Goal: Information Seeking & Learning: Learn about a topic

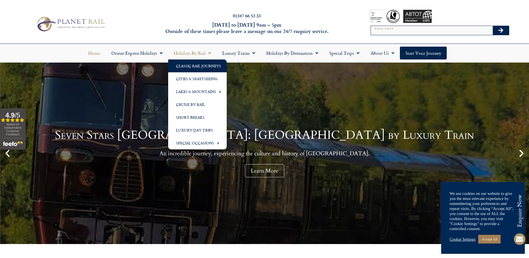
click at [198, 66] on link "Classic Rail Journeys" at bounding box center [197, 65] width 59 height 13
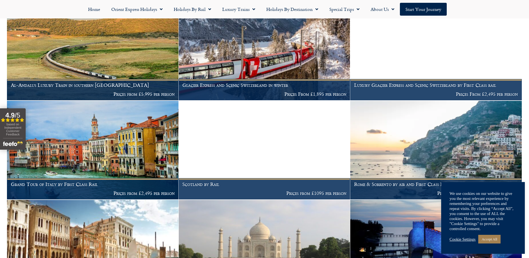
scroll to position [344, 0]
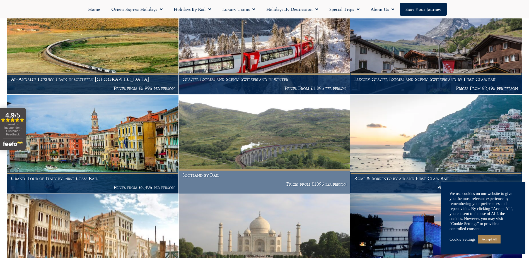
click at [322, 181] on p "Prices from £1095 per person" at bounding box center [265, 184] width 164 height 6
click at [312, 148] on img at bounding box center [265, 144] width 172 height 99
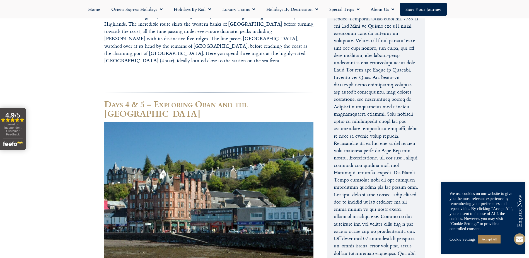
scroll to position [1018, 0]
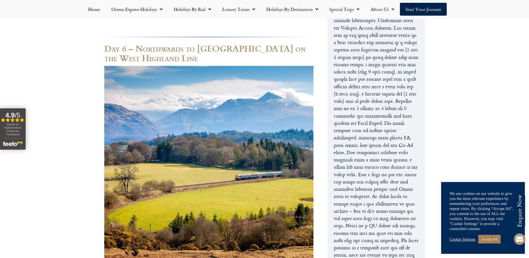
scroll to position [1375, 0]
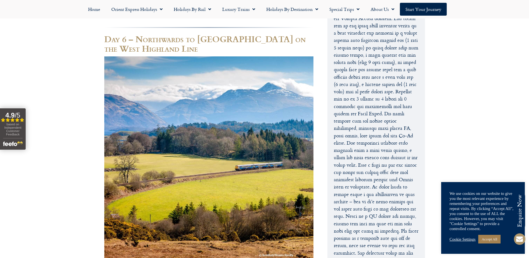
click at [520, 135] on footer "Call us on 01347 66 53 33 to enquire about our tailor made holidays by rail FUR…" at bounding box center [264, 133] width 529 height 2872
copy body "Offering stylish bedrooms, an on-site restaurant and bar, The Dunstane (4 star)…"
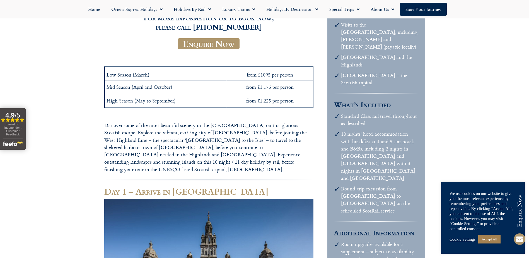
scroll to position [120, 0]
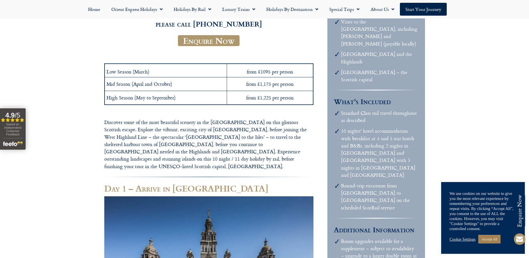
copy body "Offering stylish bedrooms, an on-site restaurant and bar, The Dunstane (4 star)…"
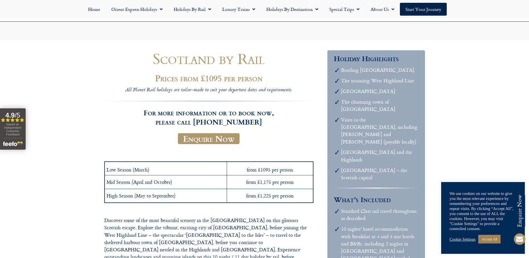
scroll to position [0, 0]
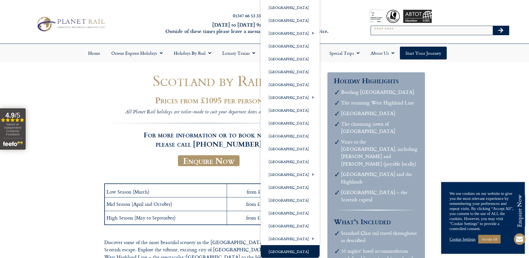
click at [284, 251] on link "[GEOGRAPHIC_DATA]" at bounding box center [290, 251] width 59 height 13
click at [284, 155] on link "[GEOGRAPHIC_DATA]" at bounding box center [290, 148] width 59 height 13
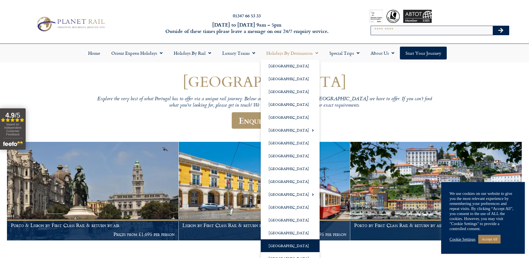
click at [291, 53] on link "Holidays by Destination" at bounding box center [292, 53] width 63 height 13
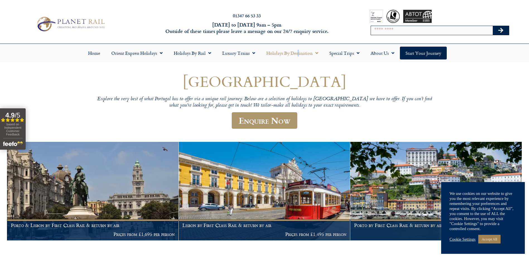
click at [298, 52] on link "Holidays by Destination" at bounding box center [292, 53] width 63 height 13
drag, startPoint x: 298, startPoint y: 52, endPoint x: 300, endPoint y: 55, distance: 3.9
click at [300, 55] on link "Holidays by Destination" at bounding box center [292, 53] width 63 height 13
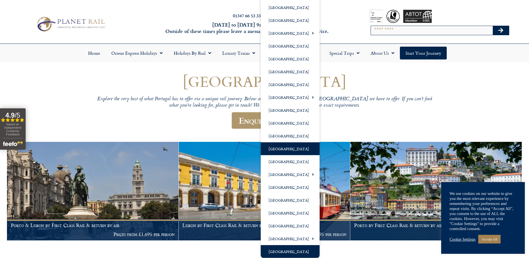
click at [298, 250] on link "[GEOGRAPHIC_DATA]" at bounding box center [290, 251] width 59 height 13
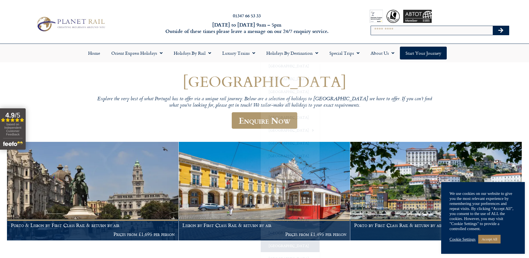
click at [298, 250] on body "01347 66 53 33 Monday to Friday 9am – 5pm Outside of these times please leave a…" at bounding box center [264, 219] width 529 height 438
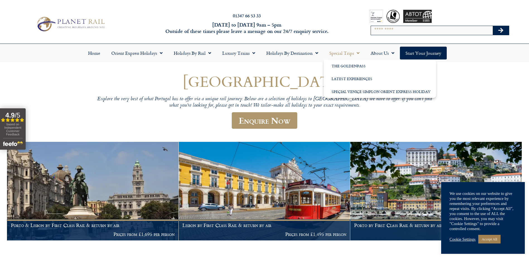
click at [344, 52] on link "Special Trips" at bounding box center [344, 53] width 41 height 13
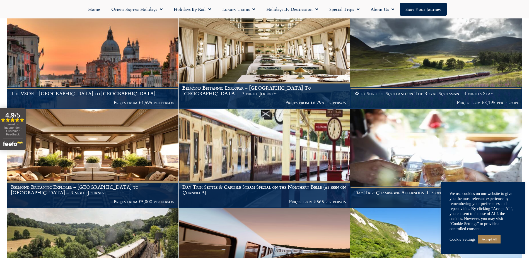
scroll to position [136, 0]
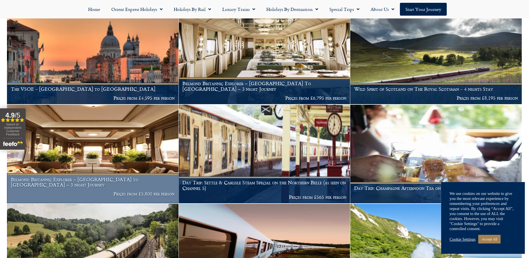
click at [91, 153] on img at bounding box center [93, 154] width 172 height 99
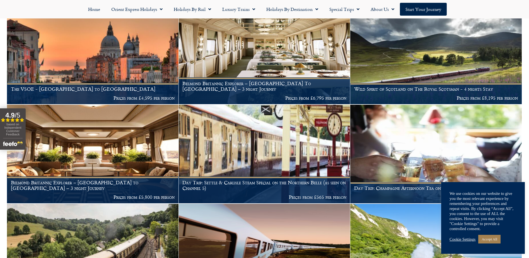
click at [132, 247] on img at bounding box center [93, 253] width 172 height 99
click at [152, 230] on img at bounding box center [93, 253] width 172 height 99
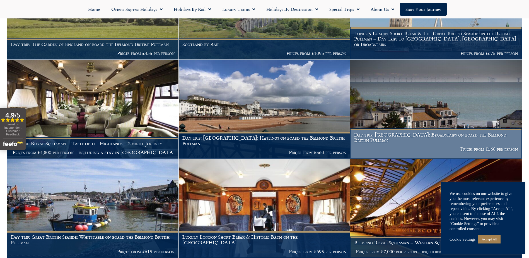
scroll to position [480, 0]
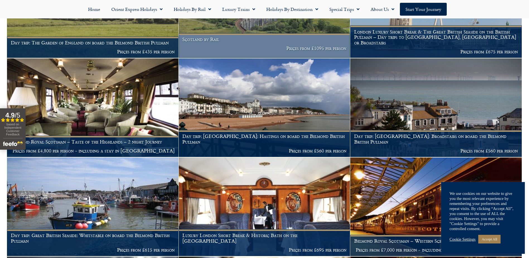
click at [308, 42] on h1 "Scotland by Rail" at bounding box center [265, 40] width 164 height 6
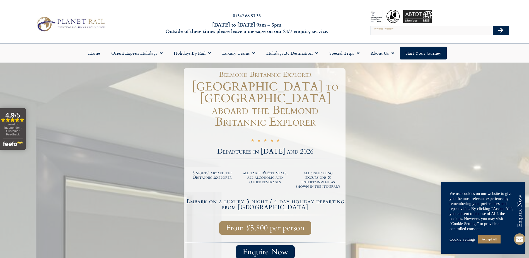
drag, startPoint x: 0, startPoint y: 0, endPoint x: 404, endPoint y: 150, distance: 430.4
click at [403, 150] on div at bounding box center [264, 212] width 529 height 299
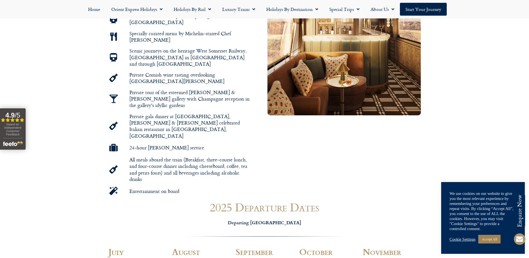
scroll to position [419, 0]
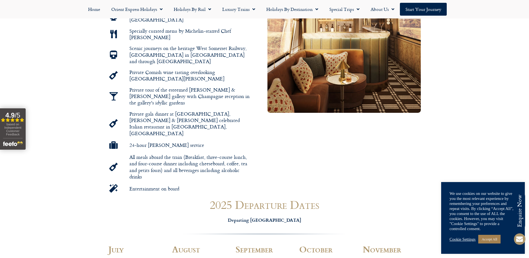
click at [528, 64] on section "Belmond Britannic Explorer – [GEOGRAPHIC_DATA] to [GEOGRAPHIC_DATA] Holiday Hig…" at bounding box center [264, 75] width 529 height 239
drag, startPoint x: 528, startPoint y: 64, endPoint x: 528, endPoint y: 73, distance: 8.4
click at [528, 73] on section "Belmond Britannic Explorer – [GEOGRAPHIC_DATA] to [GEOGRAPHIC_DATA] Holiday Hig…" at bounding box center [264, 75] width 529 height 239
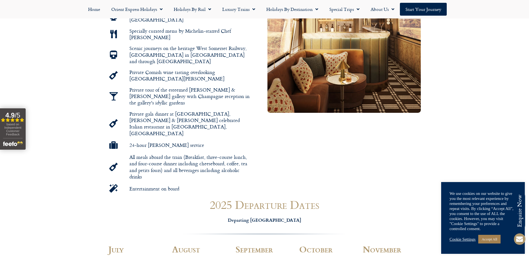
click at [528, 73] on section "Belmond Britannic Explorer – [GEOGRAPHIC_DATA] to [GEOGRAPHIC_DATA] Holiday Hig…" at bounding box center [264, 75] width 529 height 239
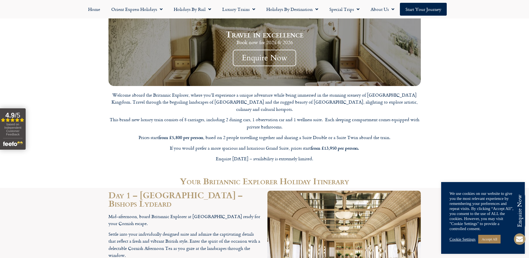
scroll to position [892, 0]
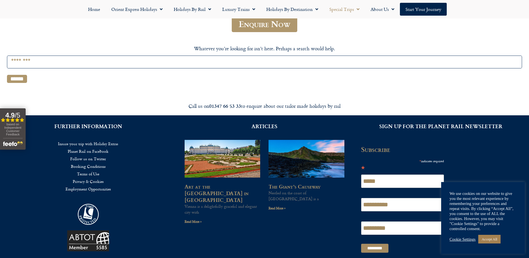
scroll to position [128, 0]
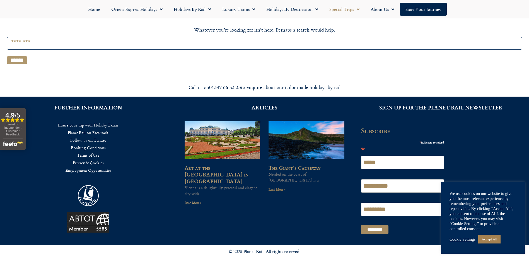
click at [276, 187] on link "Read More »" at bounding box center [277, 189] width 17 height 5
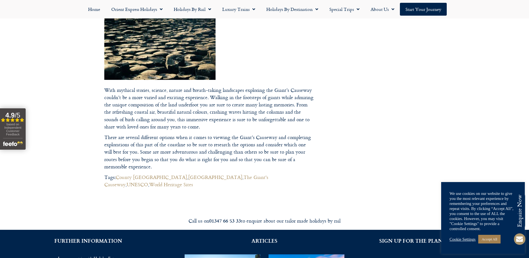
scroll to position [641, 0]
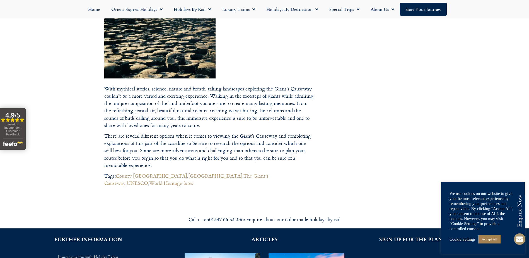
click at [520, 184] on div "We use cookies on our website to give you the most relevant experience by remem…" at bounding box center [484, 218] width 84 height 72
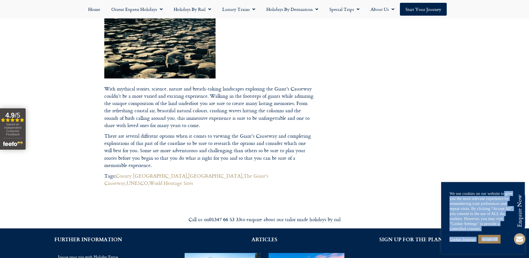
drag, startPoint x: 520, startPoint y: 187, endPoint x: 519, endPoint y: 194, distance: 6.7
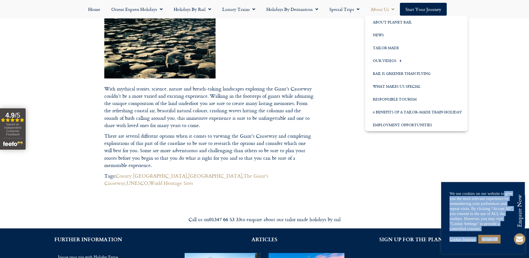
click at [382, 7] on link "About Us" at bounding box center [382, 9] width 35 height 13
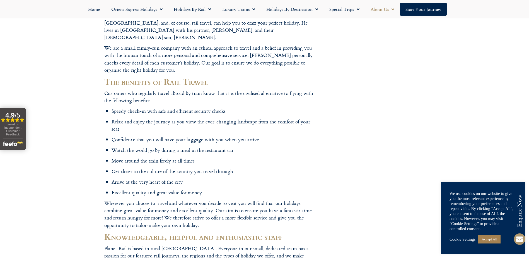
scroll to position [209, 0]
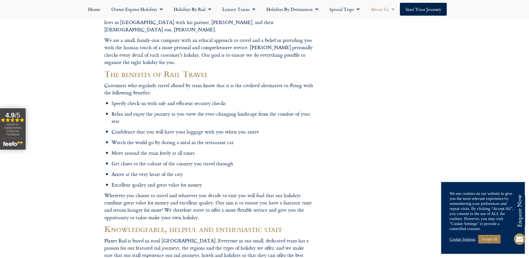
drag, startPoint x: 522, startPoint y: 90, endPoint x: 521, endPoint y: 96, distance: 6.8
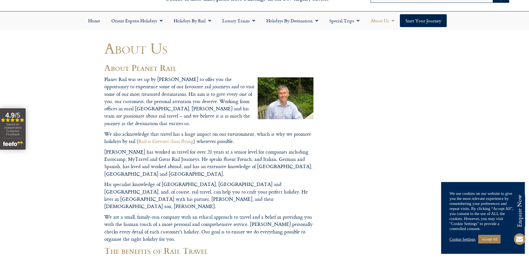
scroll to position [0, 0]
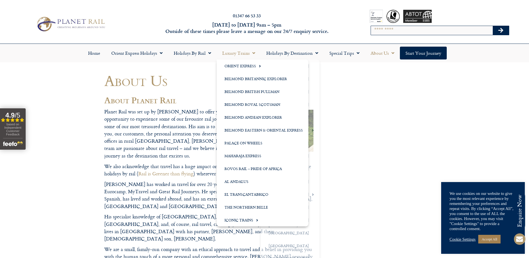
click at [241, 52] on link "Luxury Trains" at bounding box center [239, 53] width 44 height 13
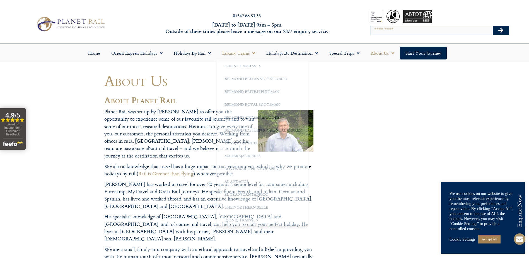
click at [241, 52] on link "Luxury Trains" at bounding box center [239, 53] width 44 height 13
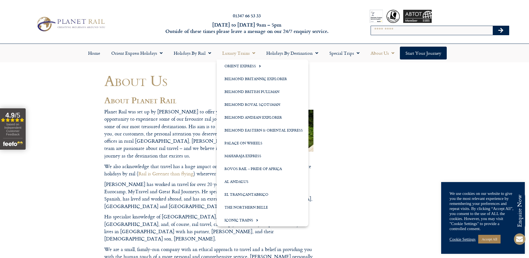
click at [241, 52] on link "Luxury Trains" at bounding box center [239, 53] width 44 height 13
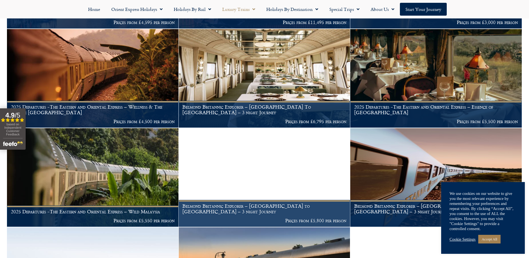
scroll to position [215, 0]
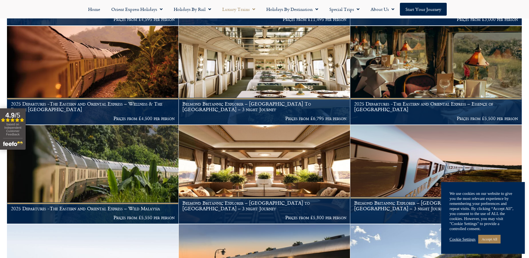
drag, startPoint x: 527, startPoint y: 68, endPoint x: 525, endPoint y: 81, distance: 12.7
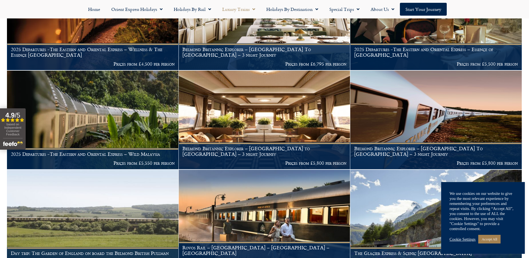
scroll to position [301, 0]
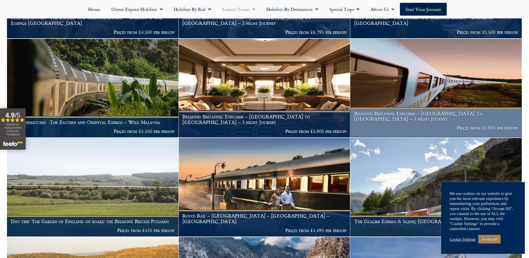
click at [435, 114] on figcaption "Belmond Britannic Explorer – London To Wales – 3 night Journey Prices from £5,8…" at bounding box center [437, 122] width 172 height 30
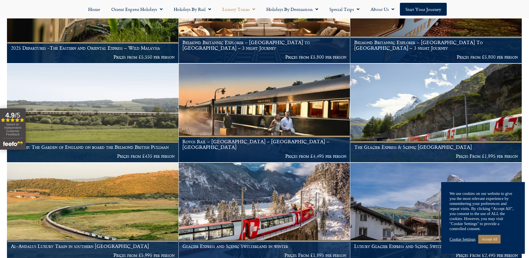
scroll to position [407, 0]
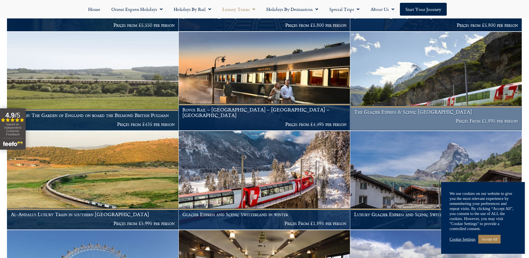
click at [435, 109] on h1 "The Glacier Express & Scenic Switzerland" at bounding box center [436, 112] width 164 height 6
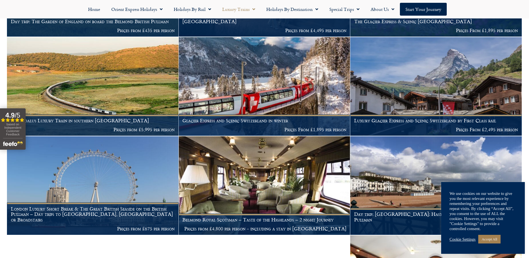
scroll to position [502, 0]
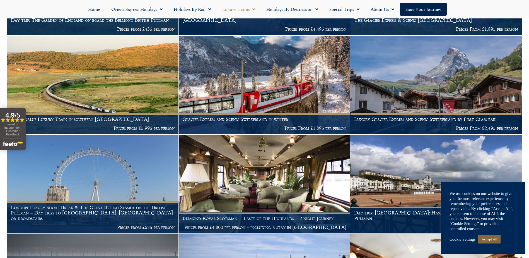
click at [492, 238] on link "Accept All" at bounding box center [490, 239] width 22 height 9
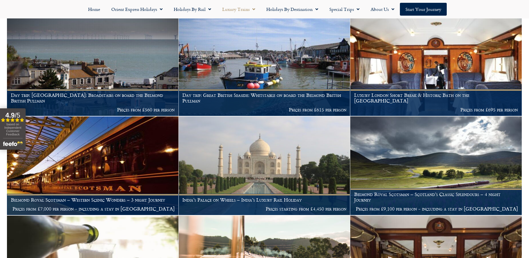
scroll to position [720, 0]
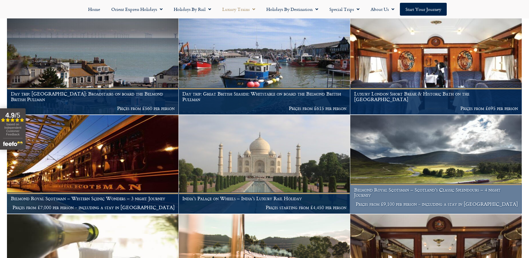
click at [440, 148] on img at bounding box center [437, 164] width 172 height 99
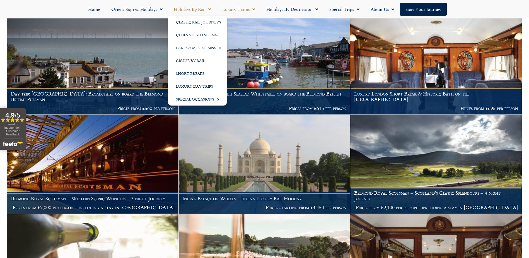
click at [197, 8] on link "Holidays by Rail" at bounding box center [192, 9] width 49 height 13
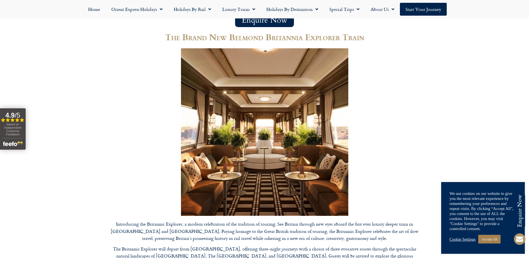
scroll to position [1749, 0]
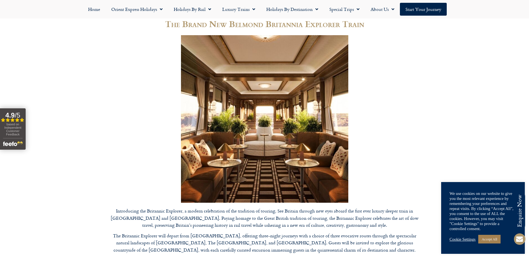
click at [516, 232] on span at bounding box center [519, 238] width 13 height 13
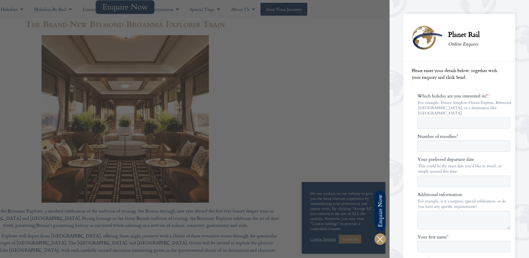
click at [371, 75] on div at bounding box center [124, 129] width 529 height 258
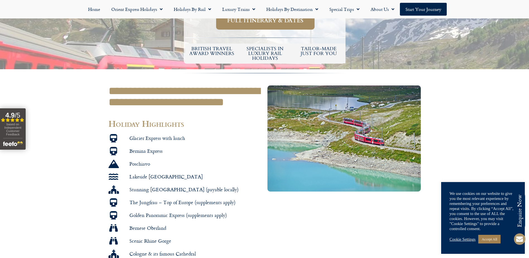
scroll to position [295, 0]
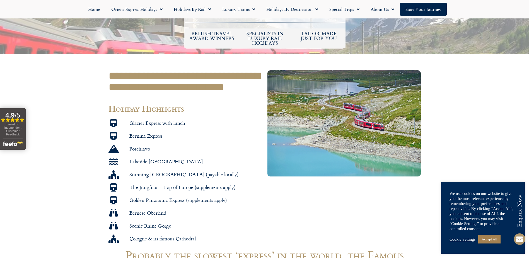
click at [525, 68] on section "**********" at bounding box center [264, 157] width 529 height 178
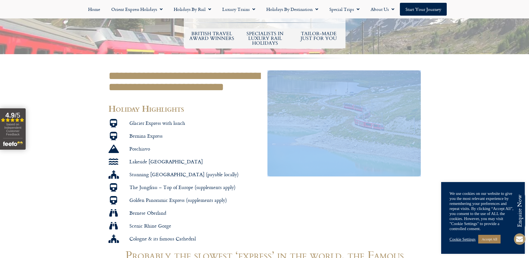
click at [525, 68] on section "**********" at bounding box center [264, 157] width 529 height 178
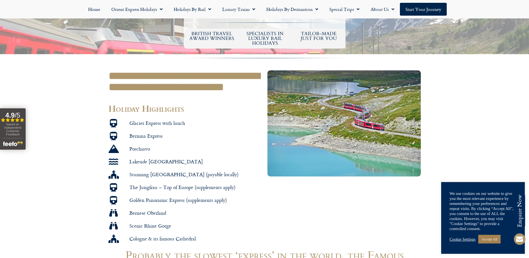
click at [525, 68] on section "**********" at bounding box center [264, 157] width 529 height 178
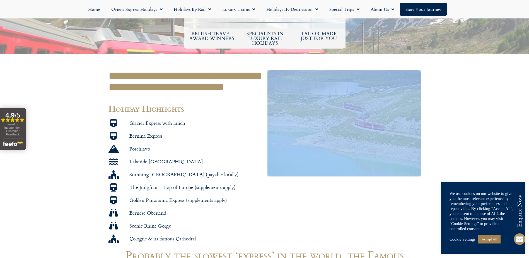
click at [525, 68] on section "**********" at bounding box center [264, 157] width 529 height 178
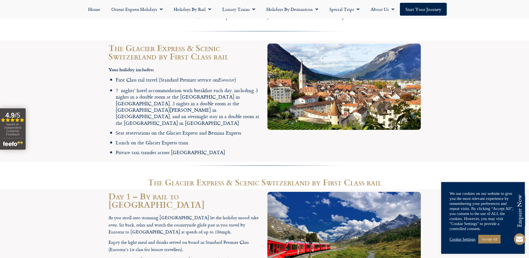
scroll to position [555, 0]
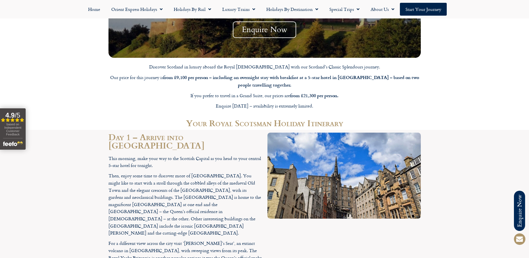
scroll to position [525, 0]
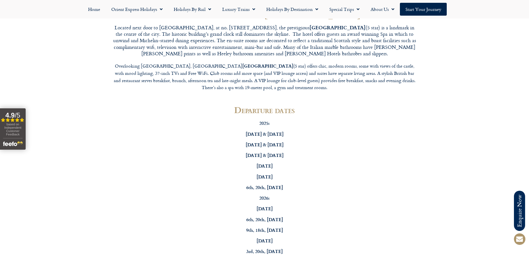
scroll to position [1777, 0]
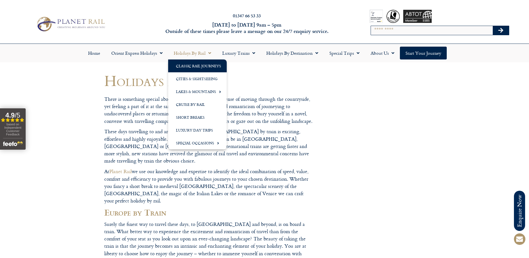
click at [208, 64] on link "Classic Rail Journeys" at bounding box center [197, 65] width 59 height 13
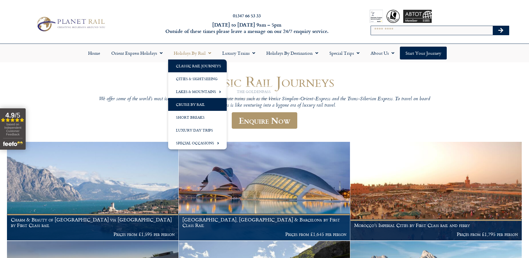
click at [200, 104] on link "Cruise by Rail" at bounding box center [197, 104] width 59 height 13
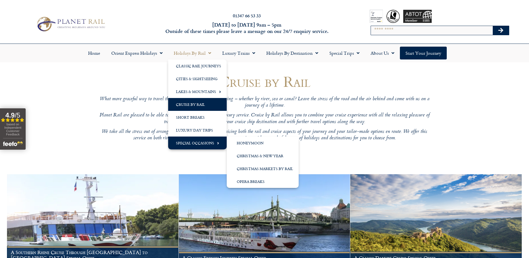
click at [209, 143] on link "Special Occasions" at bounding box center [197, 142] width 59 height 13
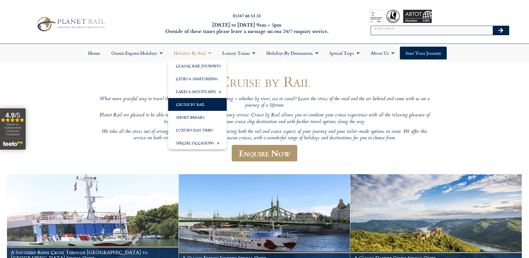
click at [205, 53] on link "Holidays by Rail" at bounding box center [192, 53] width 49 height 13
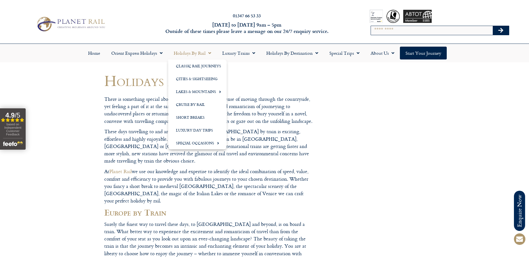
click at [190, 53] on link "Holidays by Rail" at bounding box center [192, 53] width 49 height 13
click at [211, 52] on span "Menu" at bounding box center [209, 53] width 6 height 10
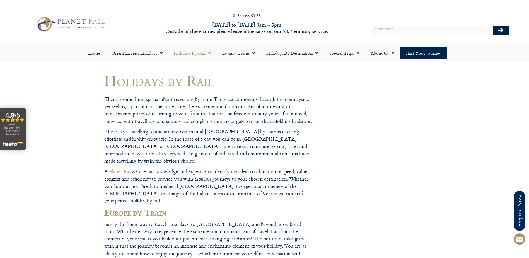
click at [211, 52] on span "Menu" at bounding box center [209, 53] width 6 height 10
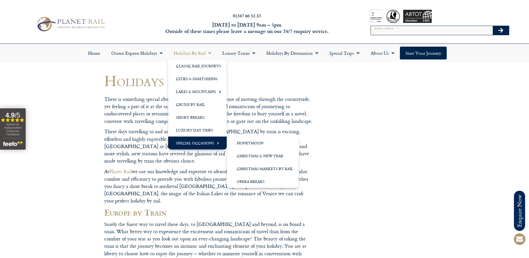
click at [207, 142] on link "Special Occasions" at bounding box center [197, 142] width 59 height 13
